Goal: Book appointment/travel/reservation

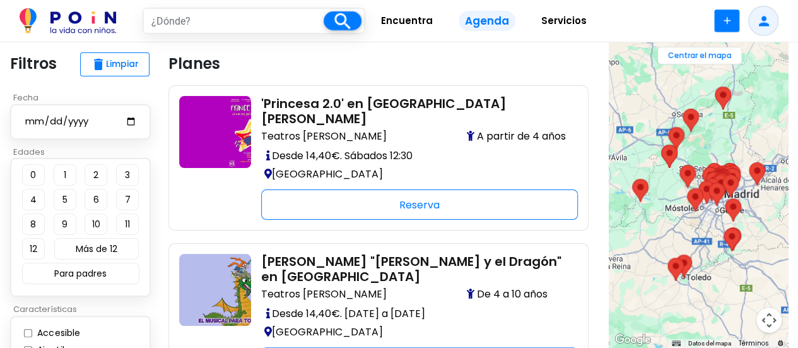
click at [215, 23] on input "text" at bounding box center [234, 21] width 180 height 24
click at [668, 127] on area "Observación de estrellas en Los Molinos" at bounding box center [668, 127] width 0 height 0
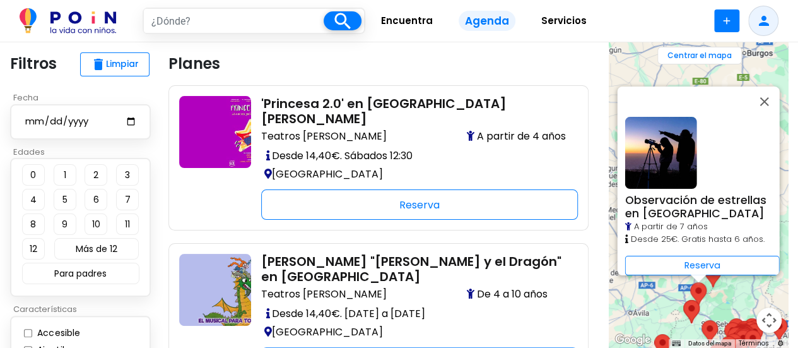
click at [52, 122] on input "date" at bounding box center [80, 122] width 113 height 16
click at [136, 122] on input "date" at bounding box center [80, 122] width 113 height 16
type input "[DATE]"
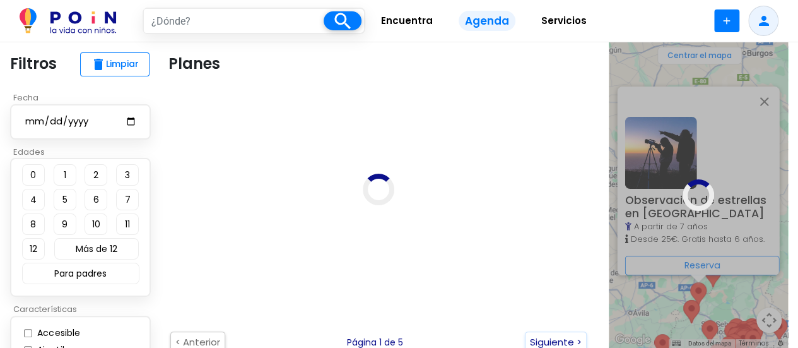
type input "[GEOGRAPHIC_DATA]"
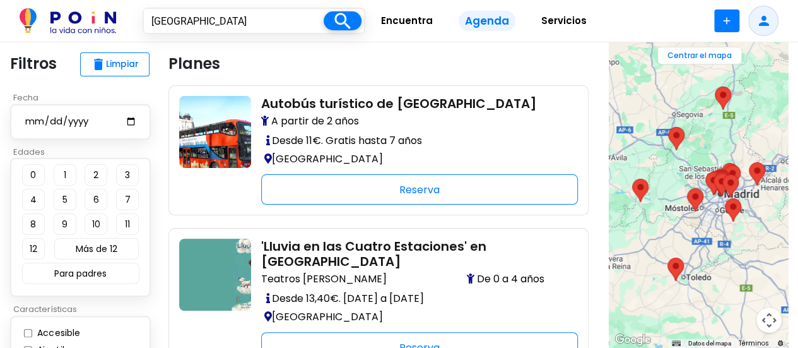
click at [668, 127] on area "Observación de estrellas en Los Molinos" at bounding box center [668, 127] width 0 height 0
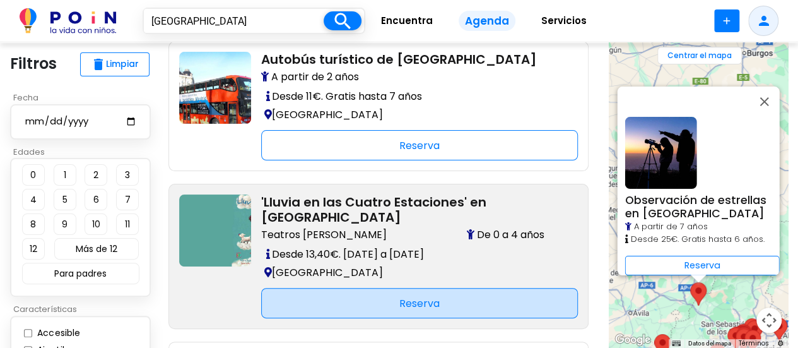
scroll to position [63, 0]
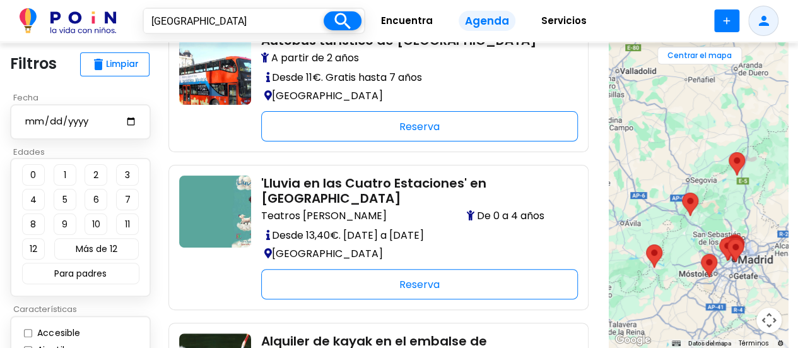
drag, startPoint x: 709, startPoint y: 216, endPoint x: 661, endPoint y: 174, distance: 64.4
click at [661, 174] on div at bounding box center [698, 194] width 179 height 305
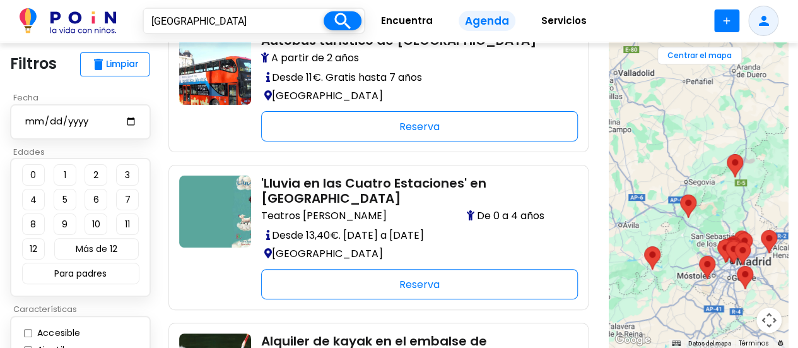
click at [727, 154] on area "Alquiler de kayak en el embalse de Riosequillo" at bounding box center [727, 154] width 0 height 0
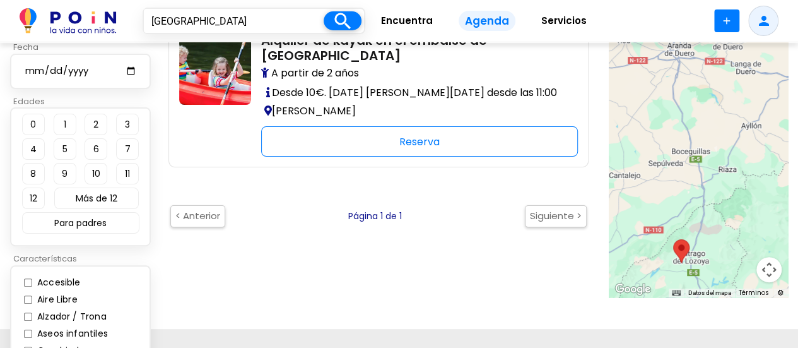
click at [93, 123] on button "2" at bounding box center [96, 124] width 23 height 21
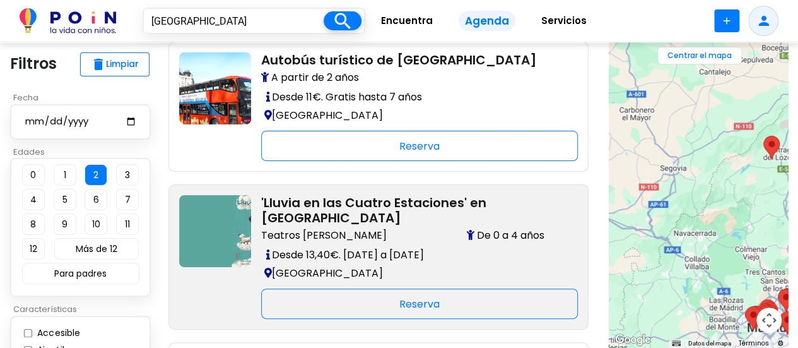
scroll to position [63, 0]
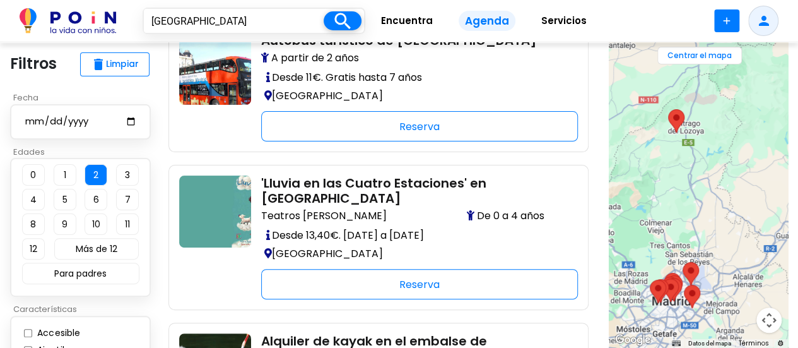
drag, startPoint x: 711, startPoint y: 206, endPoint x: 613, endPoint y: 180, distance: 101.4
click at [613, 180] on div at bounding box center [698, 194] width 179 height 305
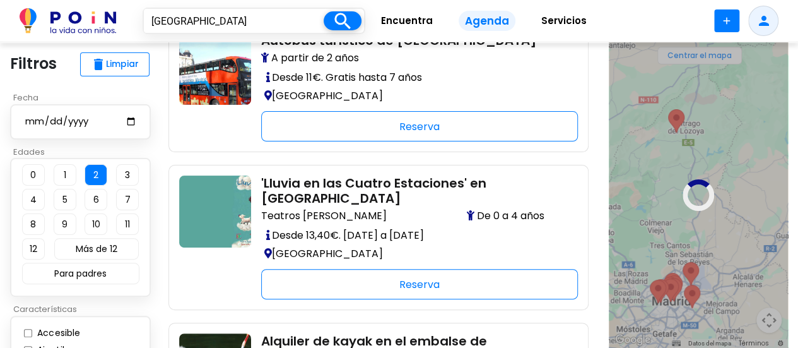
click at [676, 119] on div at bounding box center [698, 194] width 179 height 305
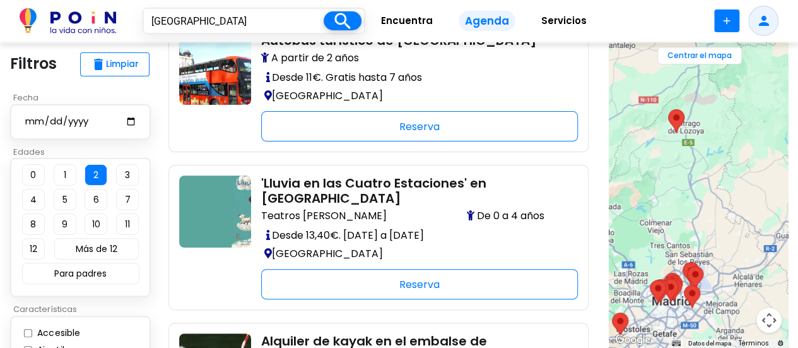
click at [668, 109] on area "Alquiler de kayak en el embalse de Riosequillo" at bounding box center [668, 109] width 0 height 0
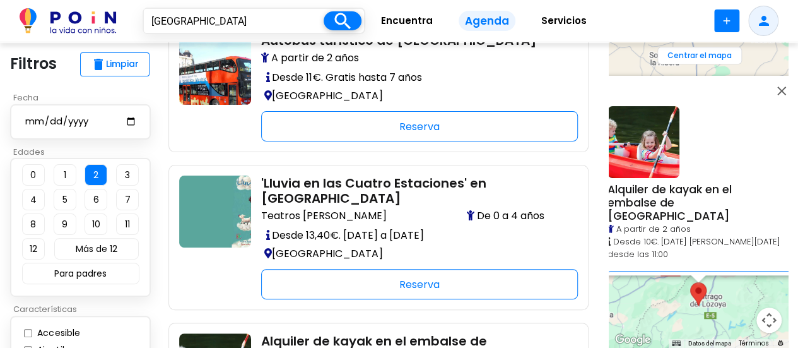
click at [660, 196] on span "Alquiler de kayak en el embalse de Riosequillo" at bounding box center [670, 203] width 124 height 42
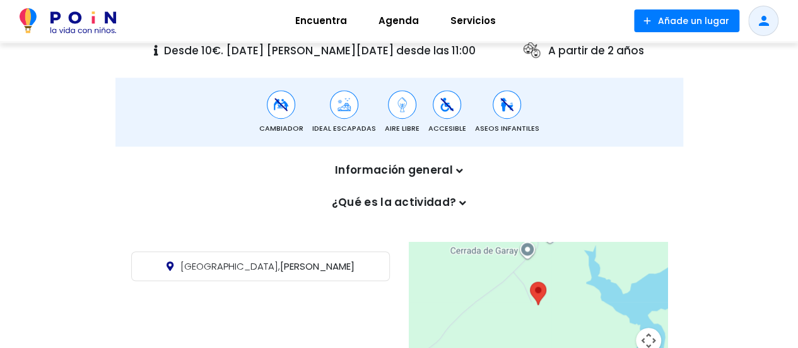
scroll to position [9, 0]
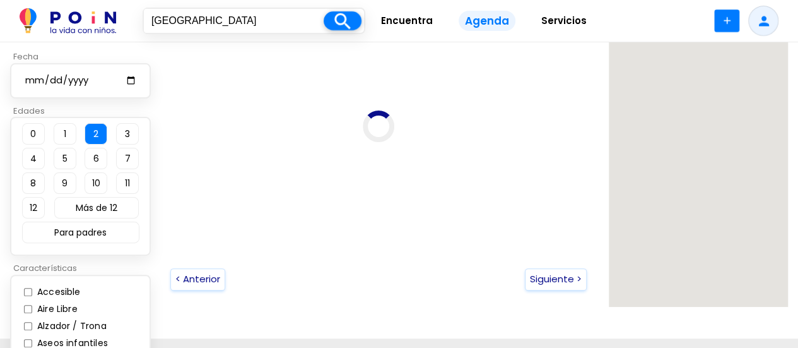
scroll to position [63, 0]
